Goal: Information Seeking & Learning: Learn about a topic

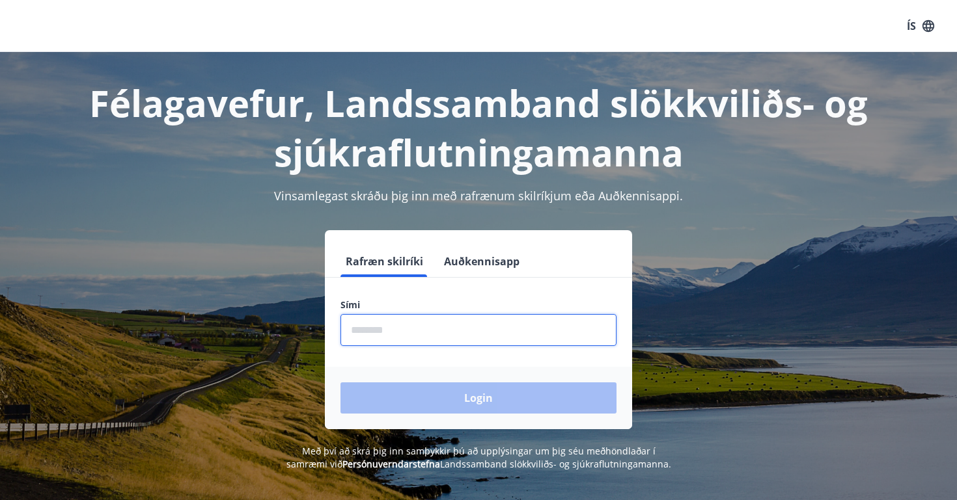
click at [394, 331] on input "phone" at bounding box center [478, 330] width 276 height 32
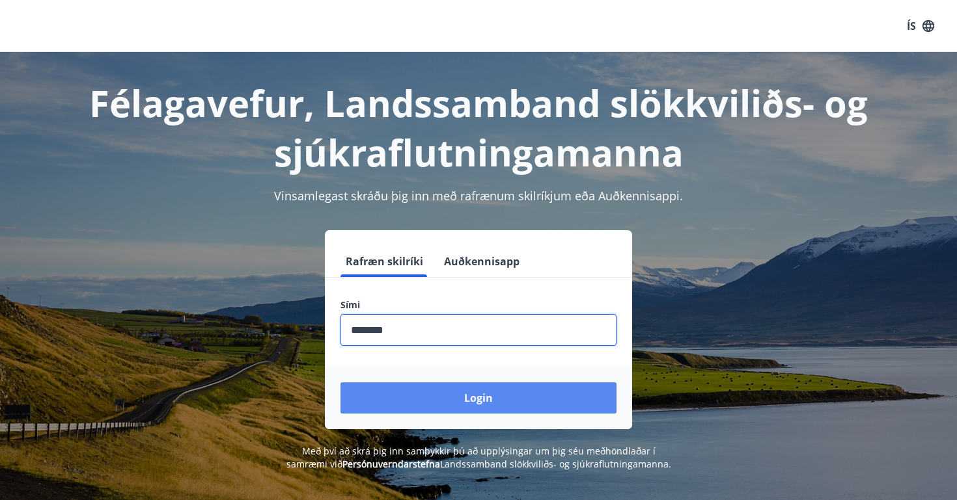
type input "********"
click at [439, 388] on button "Login" at bounding box center [478, 398] width 276 height 31
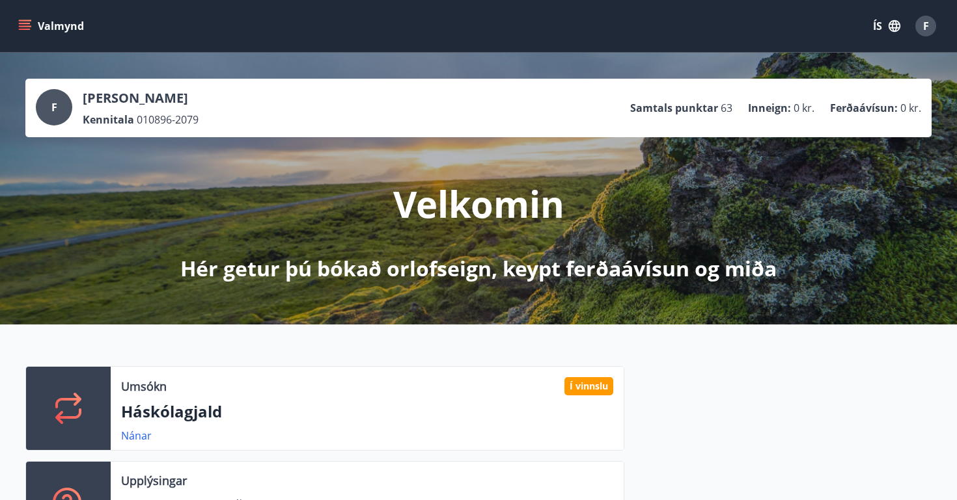
click at [141, 443] on div "Nánar" at bounding box center [141, 436] width 41 height 16
click at [141, 437] on link "Nánar" at bounding box center [136, 436] width 31 height 14
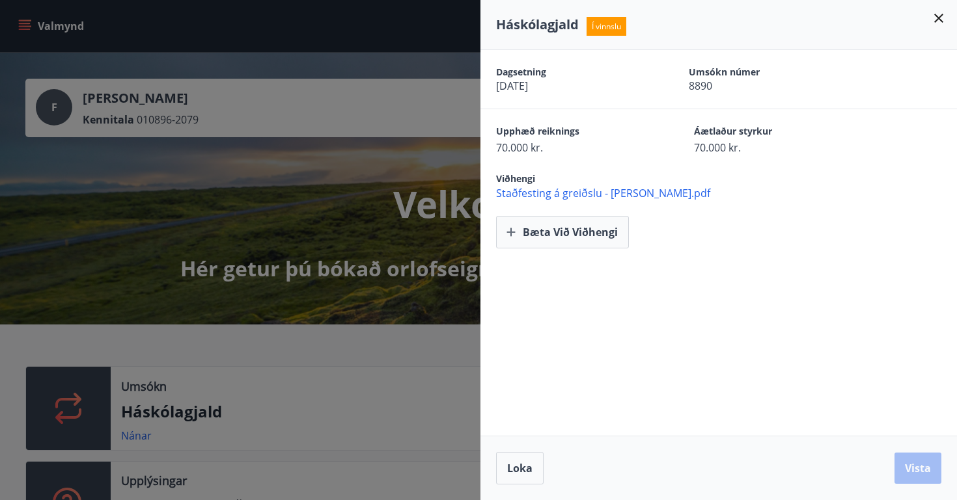
click at [614, 187] on span "Staðfesting á greiðslu - [PERSON_NAME].pdf" at bounding box center [726, 193] width 461 height 14
click at [232, 228] on div at bounding box center [478, 250] width 957 height 500
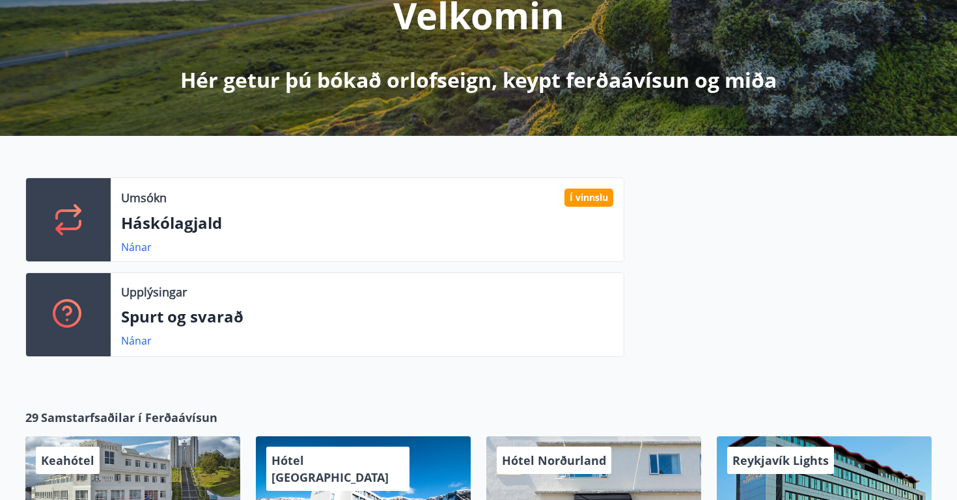
scroll to position [190, 0]
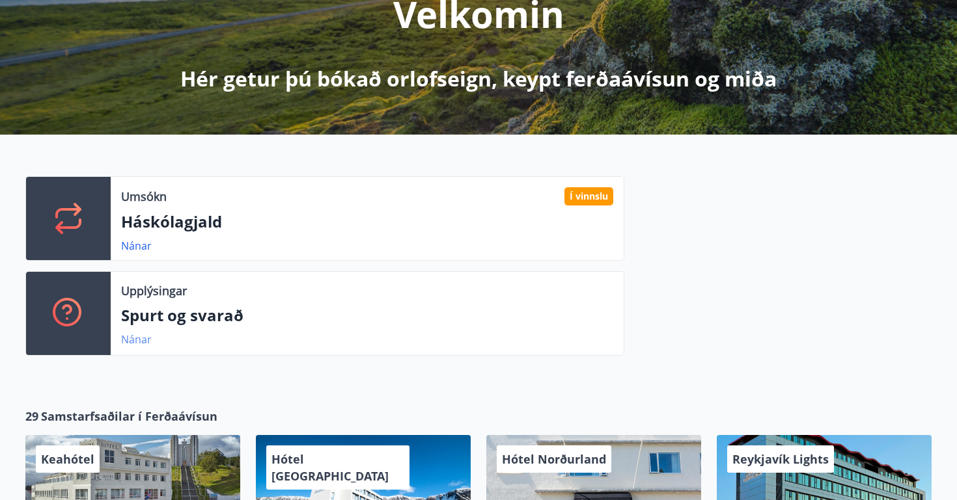
click at [142, 339] on link "Nánar" at bounding box center [136, 340] width 31 height 14
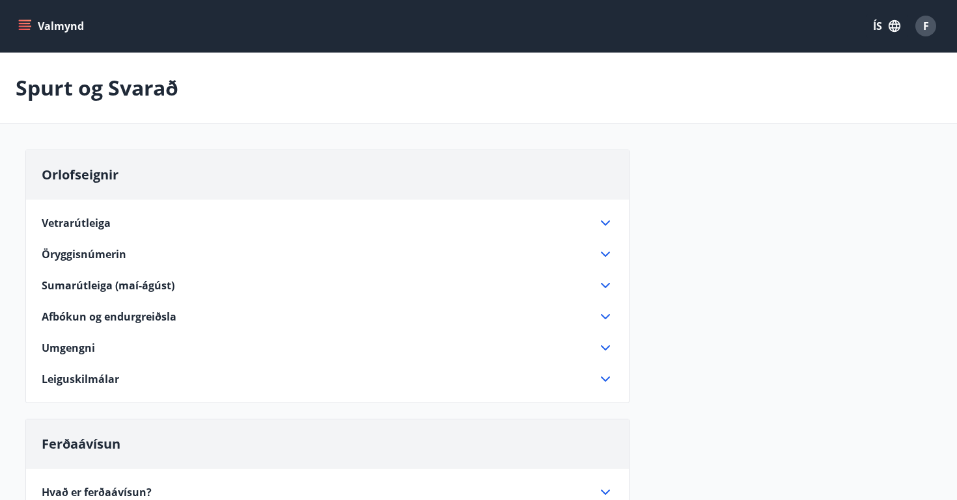
click at [43, 30] on button "Valmynd" at bounding box center [53, 25] width 74 height 23
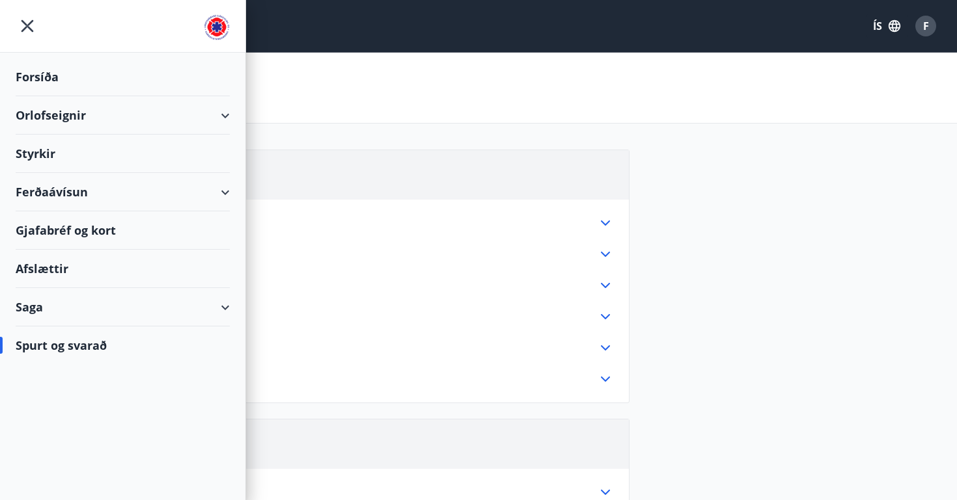
click at [138, 96] on div "Styrkir" at bounding box center [123, 77] width 214 height 38
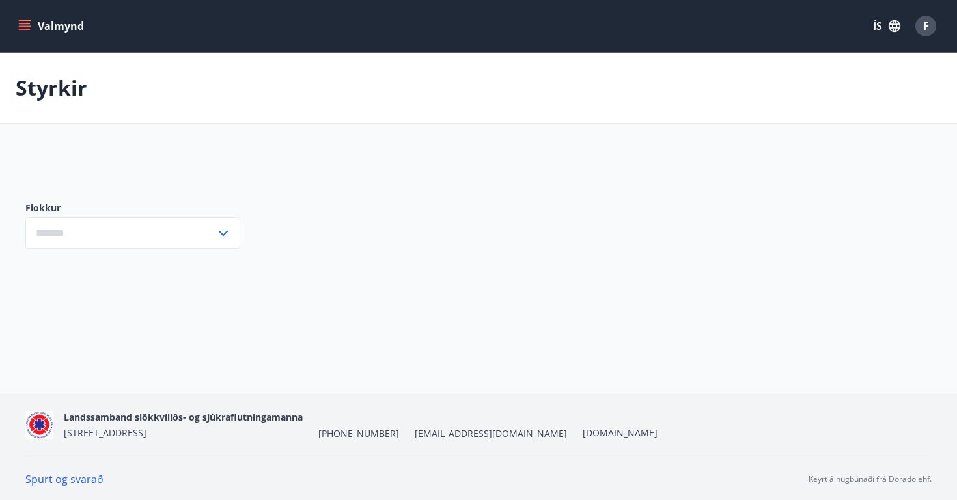
type input "***"
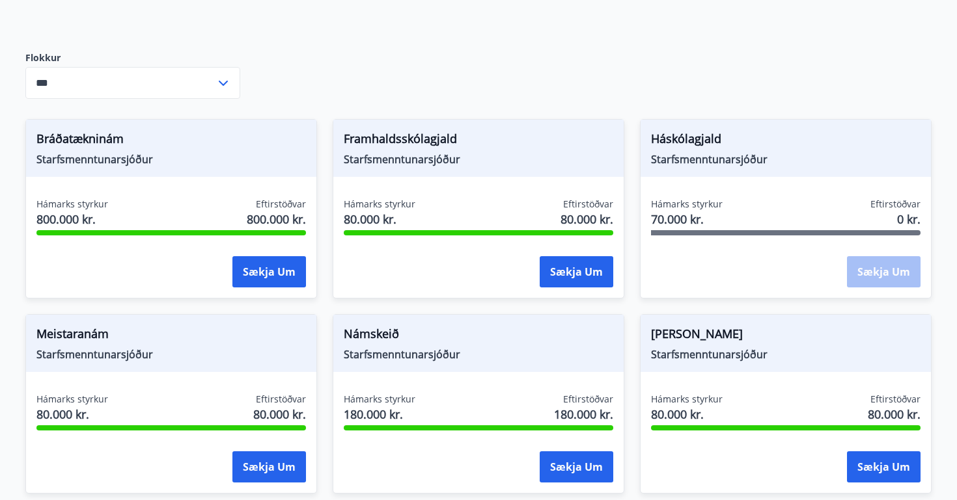
scroll to position [155, 0]
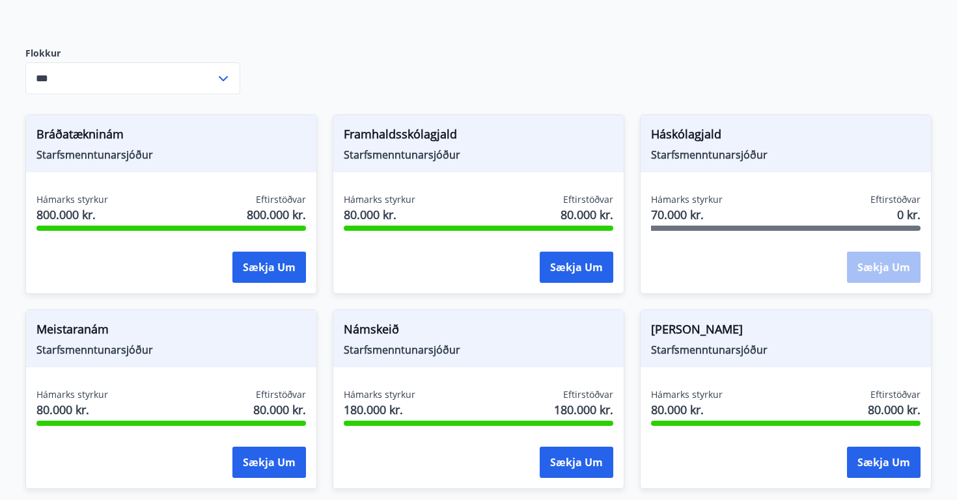
click at [680, 205] on span "Hámarks styrkur" at bounding box center [687, 199] width 72 height 13
click at [678, 216] on span "70.000 kr." at bounding box center [687, 214] width 72 height 17
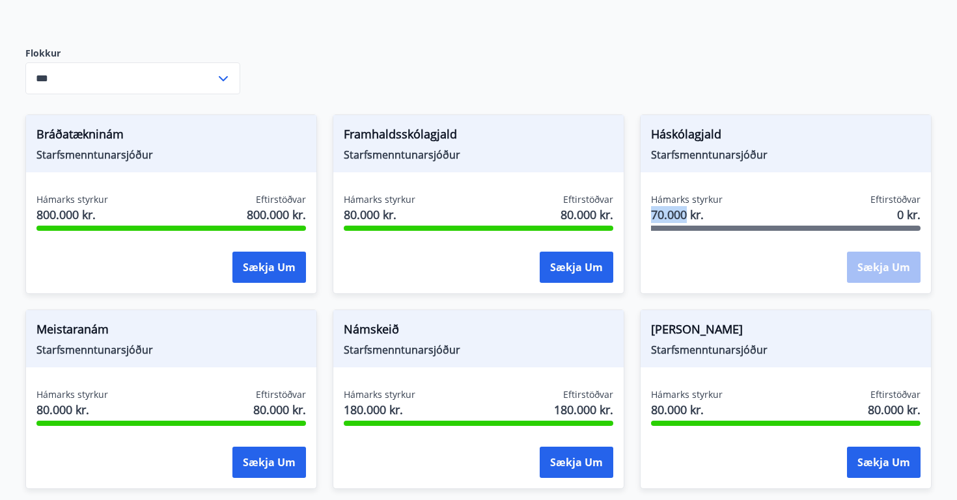
click at [678, 216] on span "70.000 kr." at bounding box center [687, 214] width 72 height 17
click at [678, 200] on span "Hámarks styrkur" at bounding box center [687, 199] width 72 height 13
click at [630, 197] on div "Háskólagjald Starfsmenntunarsjóður Hámarks styrkur 70.000 kr. Eftirstöðvar 0 kr…" at bounding box center [777, 196] width 307 height 195
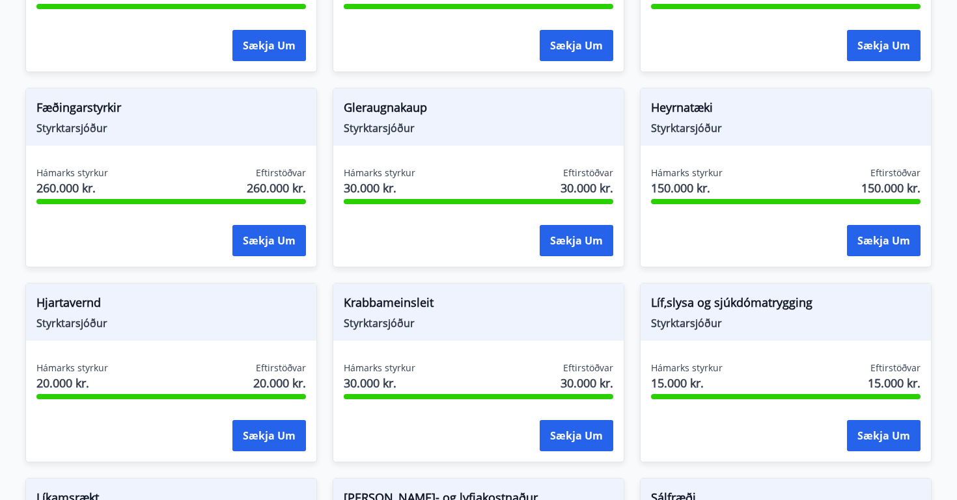
scroll to position [779, 0]
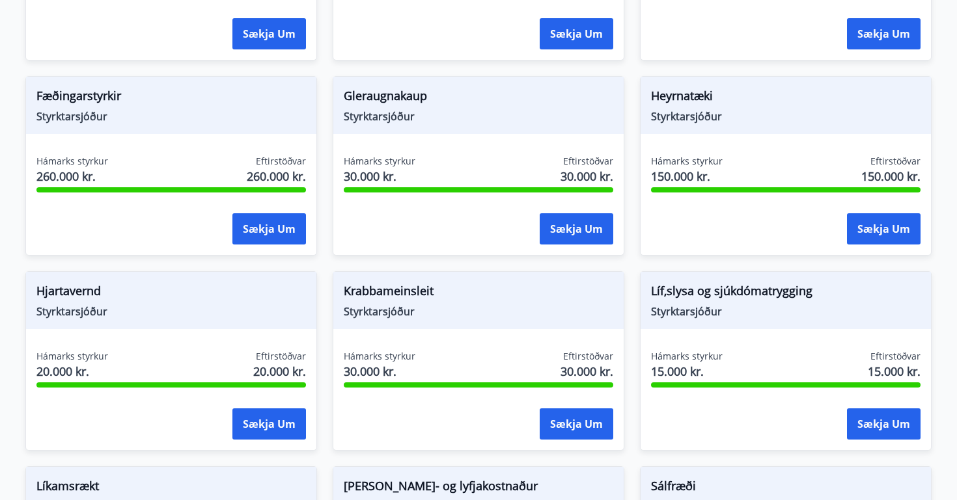
click at [92, 101] on span "Fæðingarstyrkir" at bounding box center [170, 98] width 269 height 22
click at [89, 115] on span "Styrktarsjóður" at bounding box center [170, 116] width 269 height 14
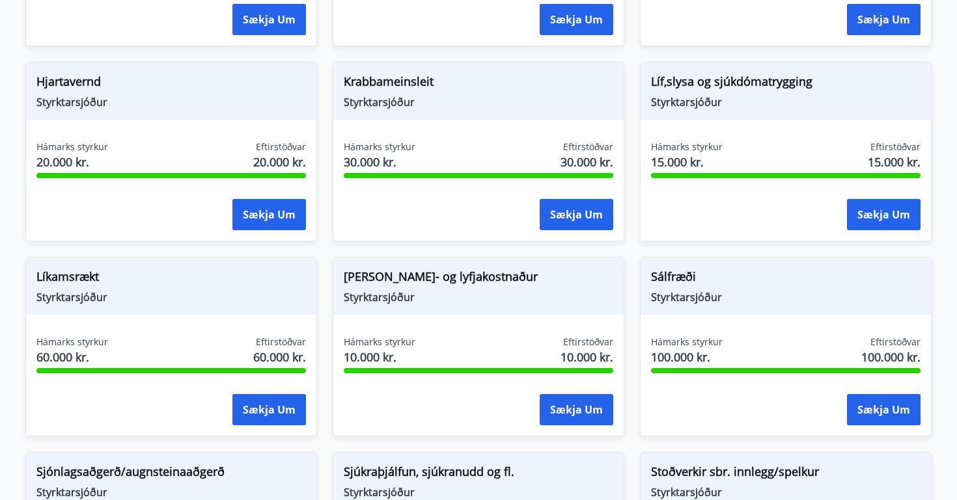
scroll to position [990, 0]
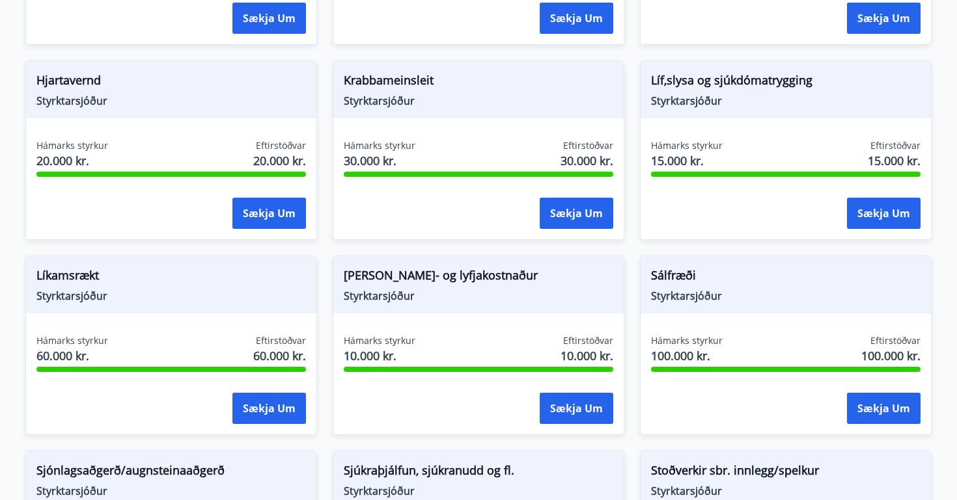
click at [81, 288] on span "Líkamsrækt" at bounding box center [170, 278] width 269 height 22
click at [78, 296] on span "Styrktarsjóður" at bounding box center [170, 296] width 269 height 14
click at [78, 281] on span "Líkamsrækt" at bounding box center [170, 278] width 269 height 22
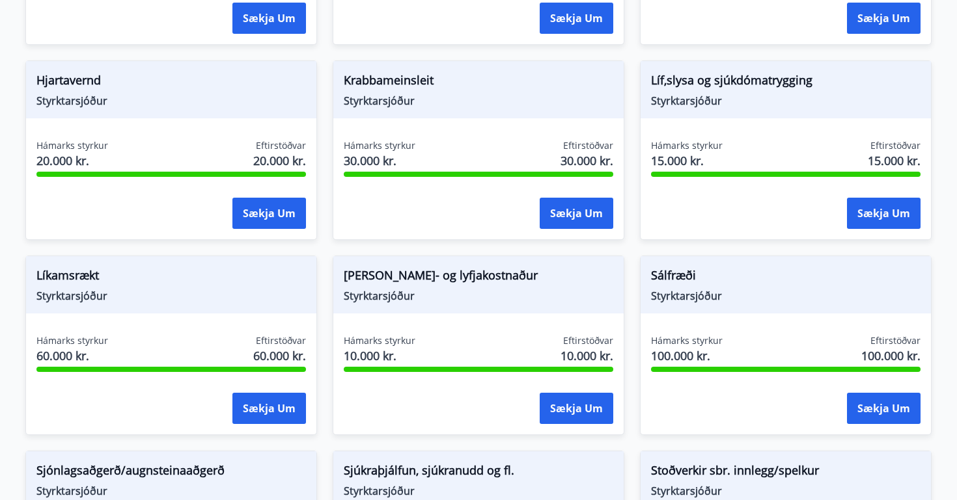
click at [78, 281] on span "Líkamsrækt" at bounding box center [170, 278] width 269 height 22
click at [320, 331] on div "Röntgen, mynda- og lyfjakostnaður Styrktarsjóður Hámarks styrkur 10.000 kr. Eft…" at bounding box center [470, 337] width 307 height 195
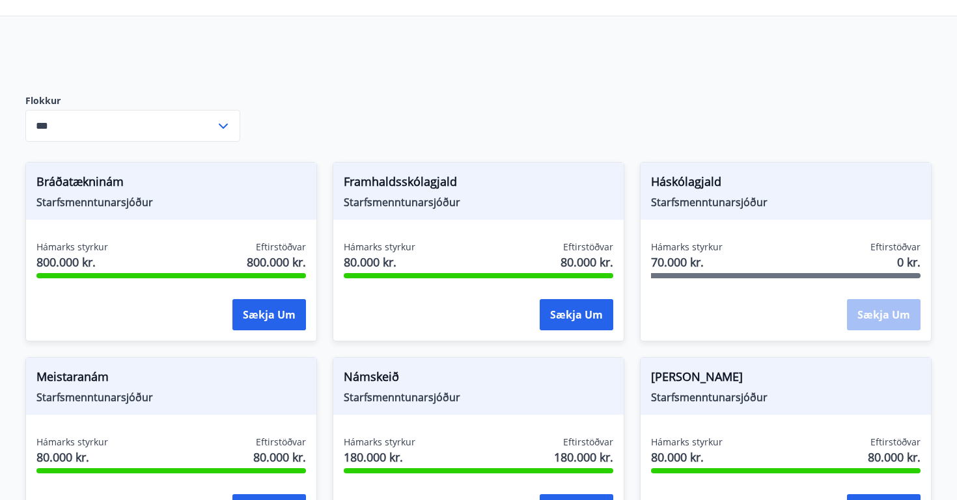
scroll to position [0, 0]
